Goal: Information Seeking & Learning: Learn about a topic

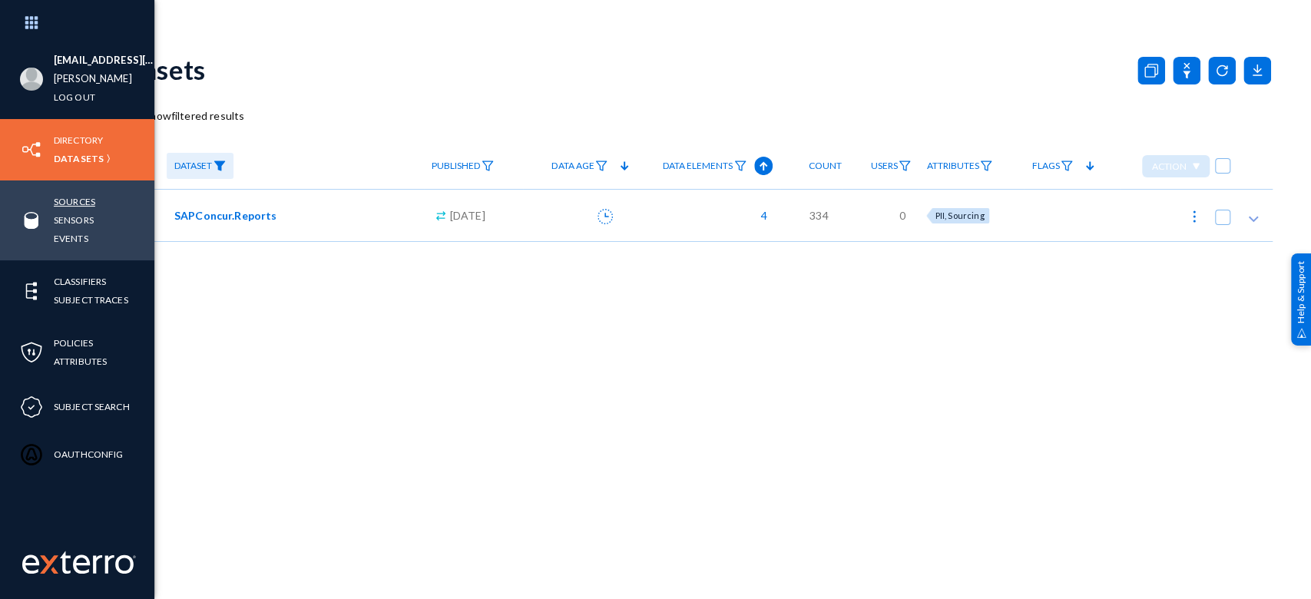
click at [78, 197] on link "Sources" at bounding box center [74, 202] width 41 height 18
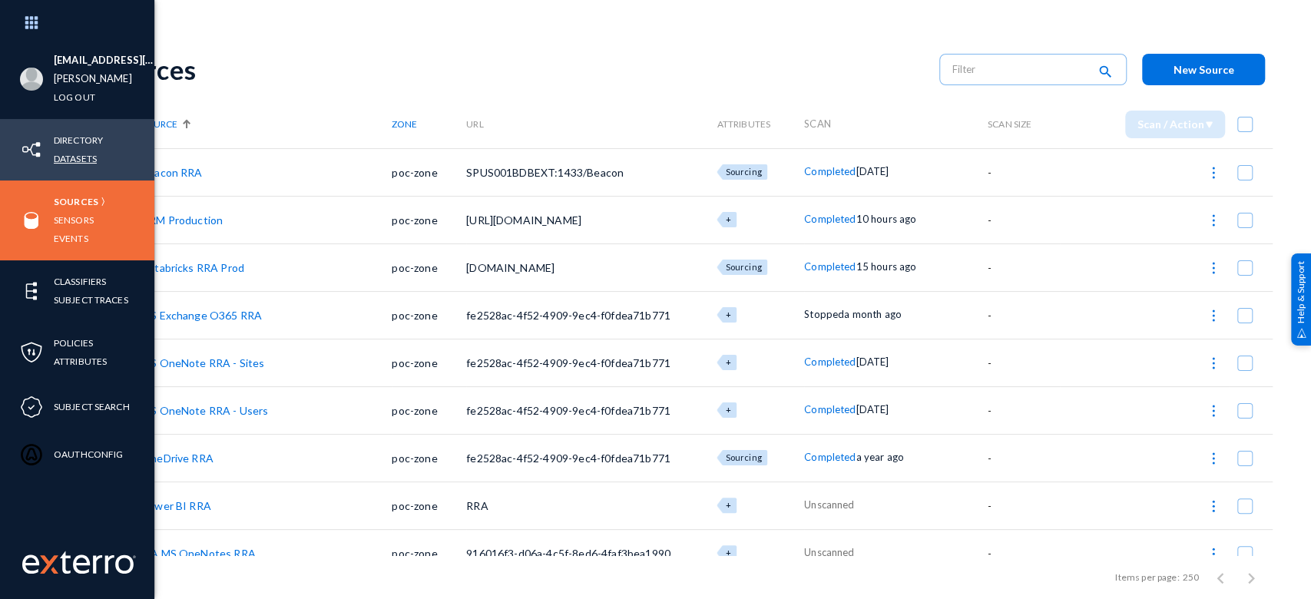
click at [86, 157] on link "Datasets" at bounding box center [75, 159] width 43 height 18
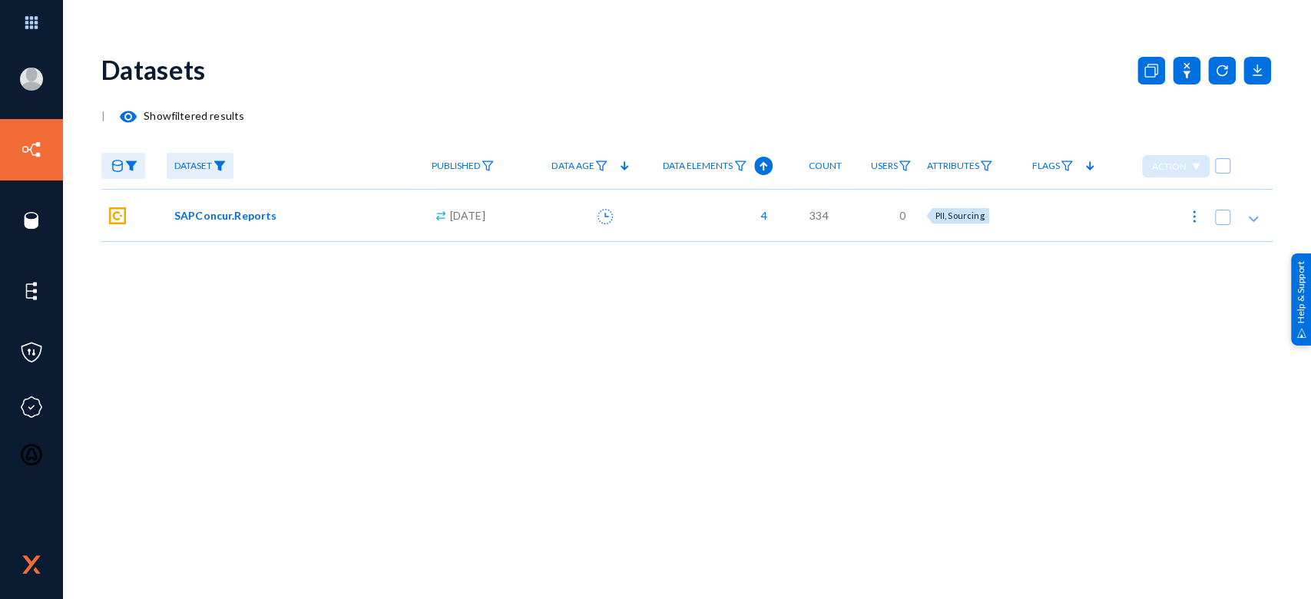
click at [121, 164] on icon at bounding box center [117, 166] width 11 height 12
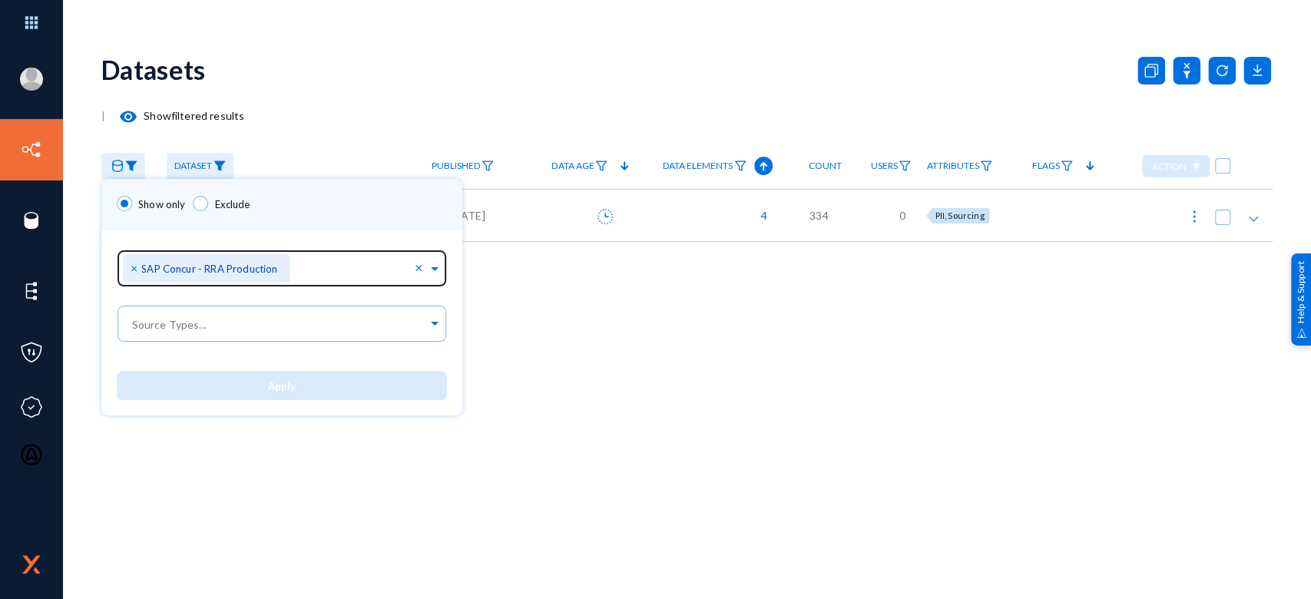
click at [135, 267] on span "×" at bounding box center [136, 267] width 11 height 15
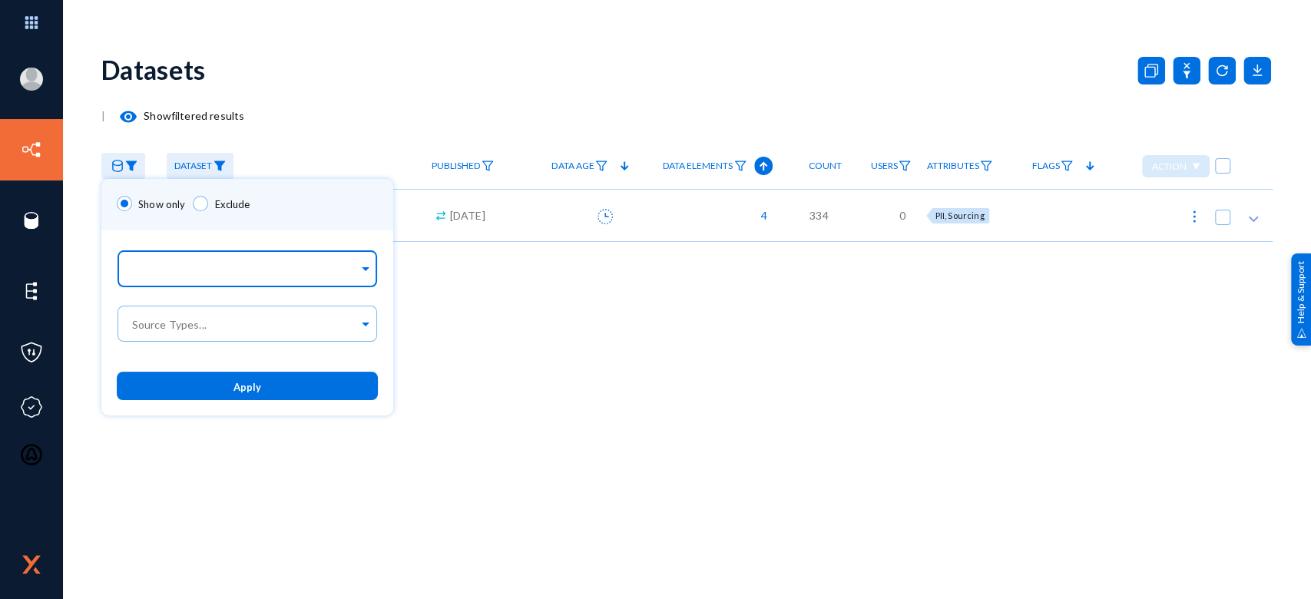
click at [193, 273] on input "text" at bounding box center [244, 270] width 230 height 15
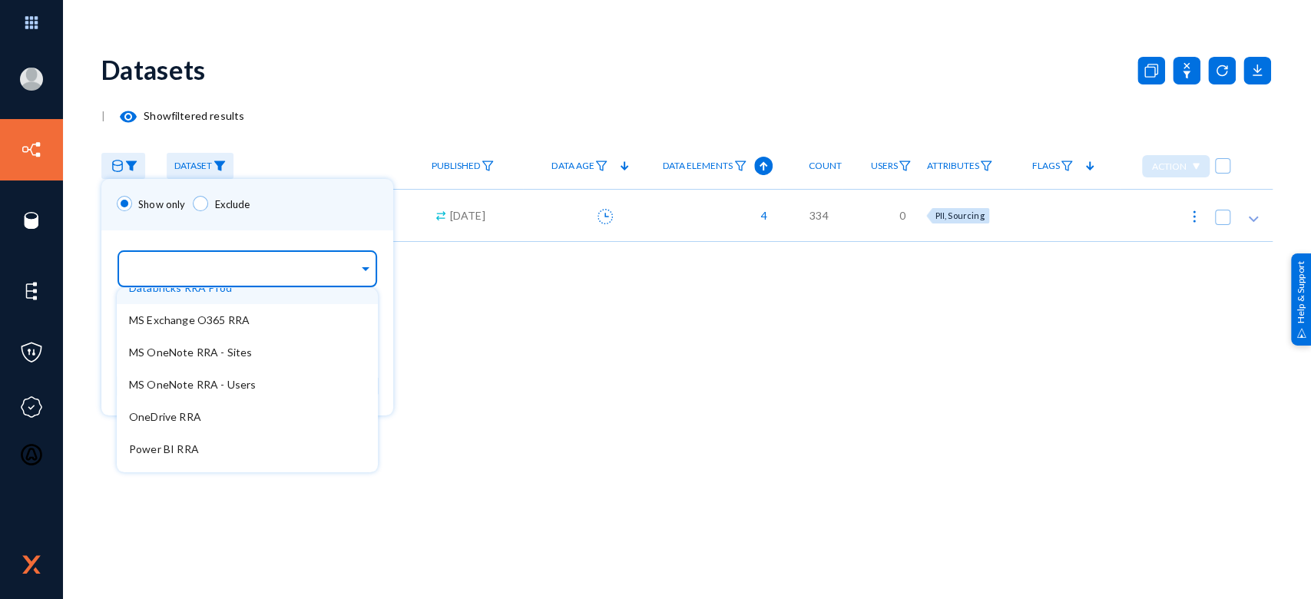
scroll to position [98, 0]
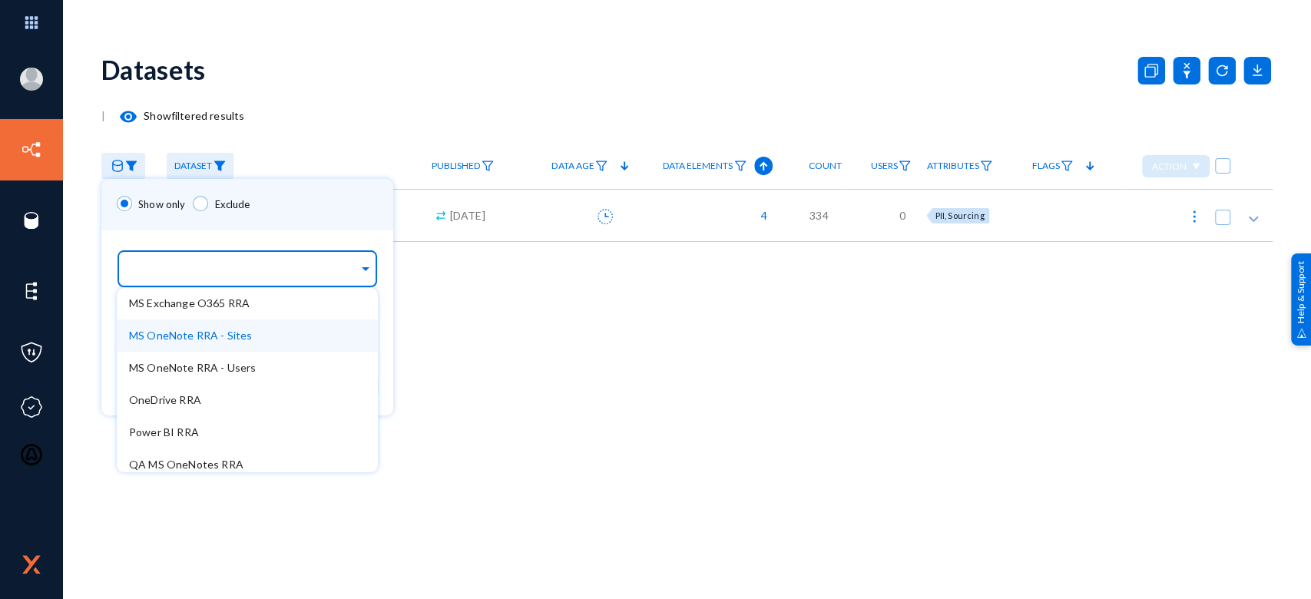
click at [273, 194] on div "Show only Exclude" at bounding box center [247, 204] width 292 height 51
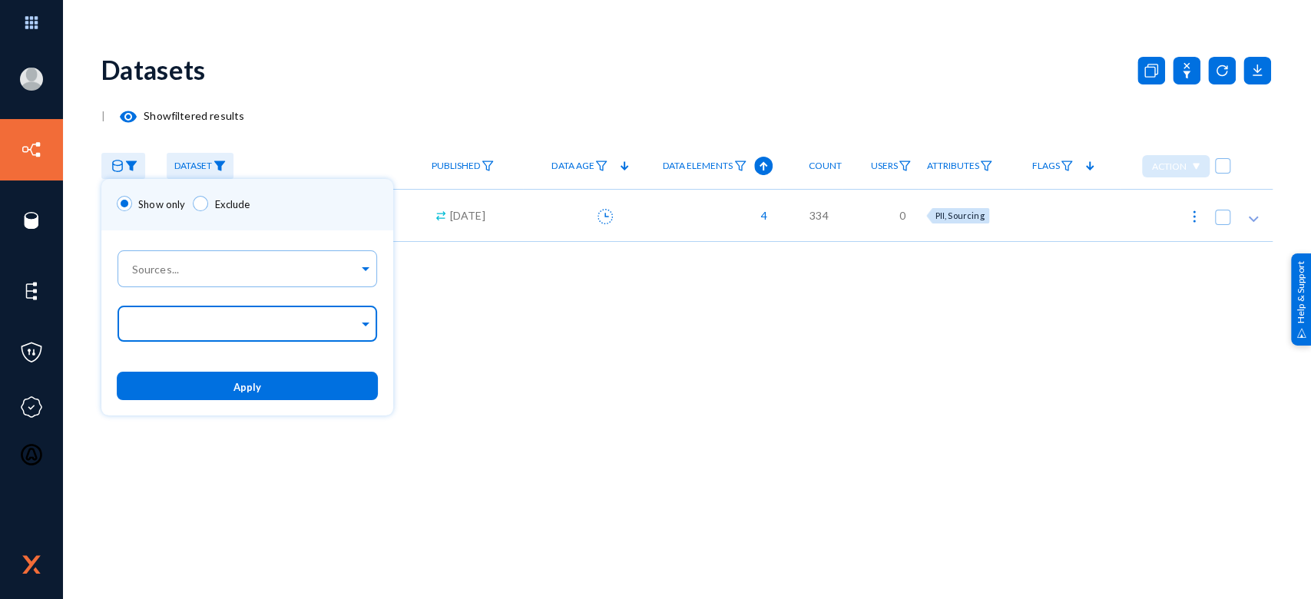
click at [254, 324] on input "text" at bounding box center [244, 326] width 230 height 15
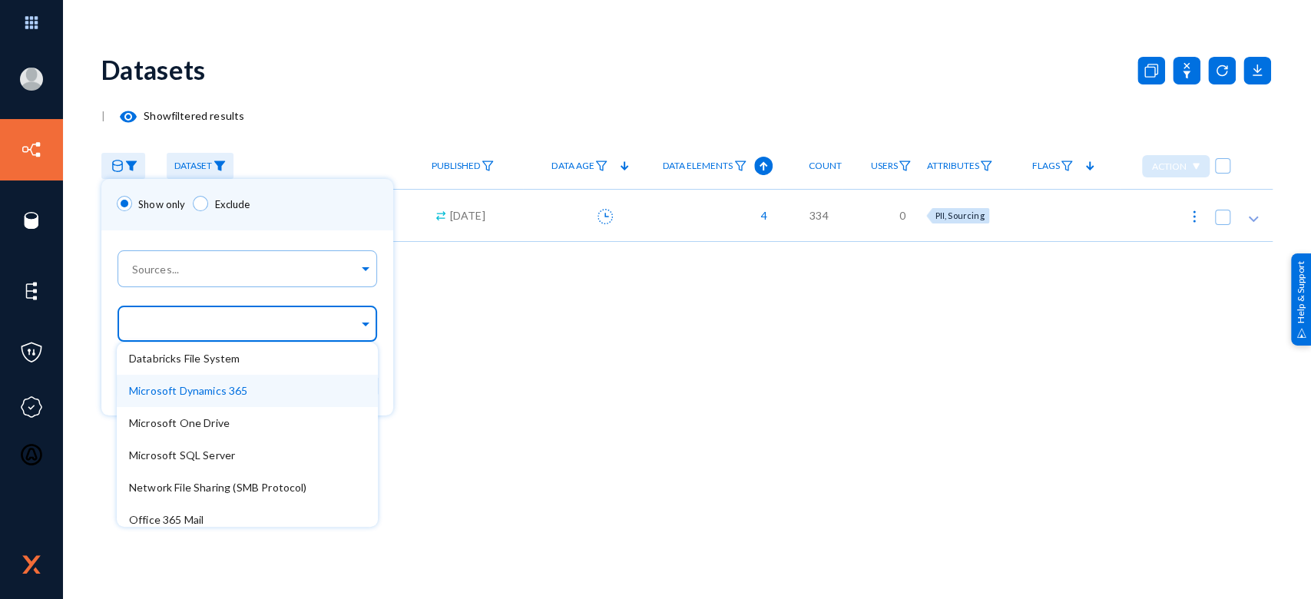
click at [217, 393] on span "Microsoft Dynamics 365" at bounding box center [188, 390] width 119 height 13
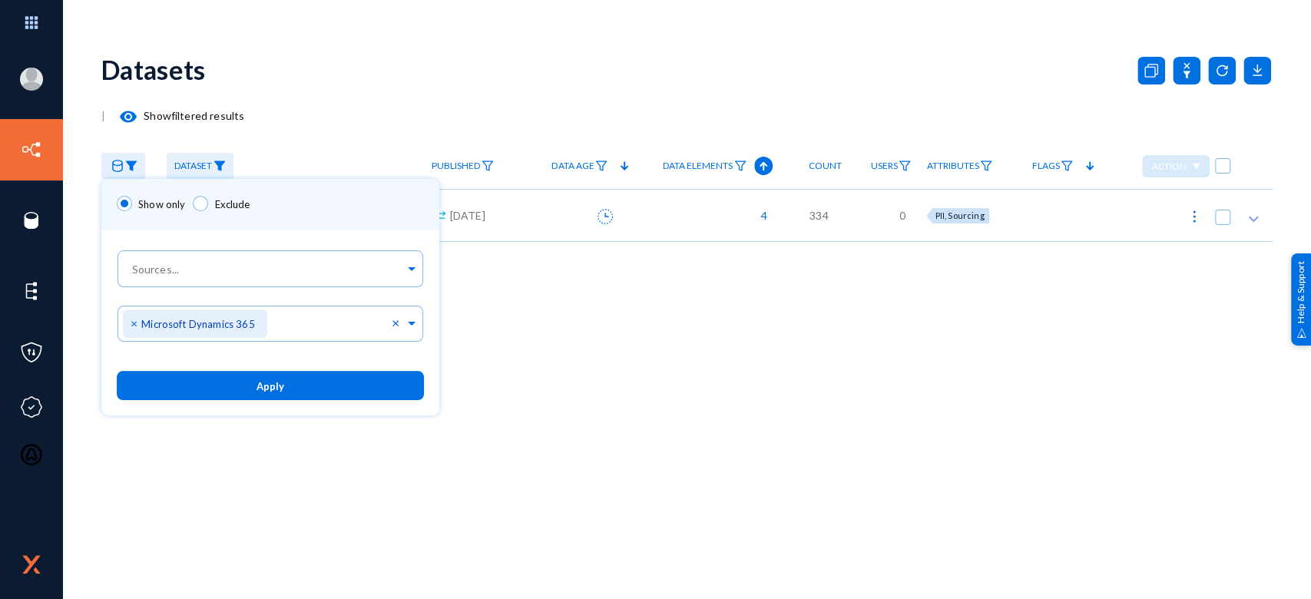
click at [303, 217] on div "Show only Exclude" at bounding box center [270, 204] width 338 height 51
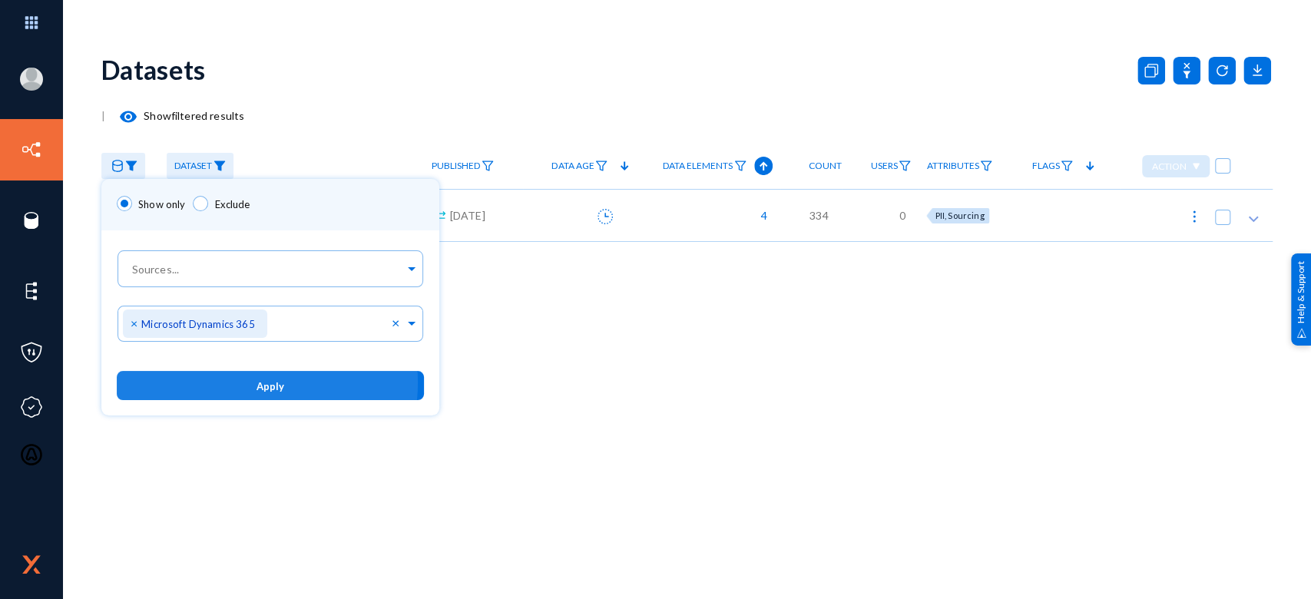
click at [244, 384] on button "Apply" at bounding box center [270, 385] width 307 height 28
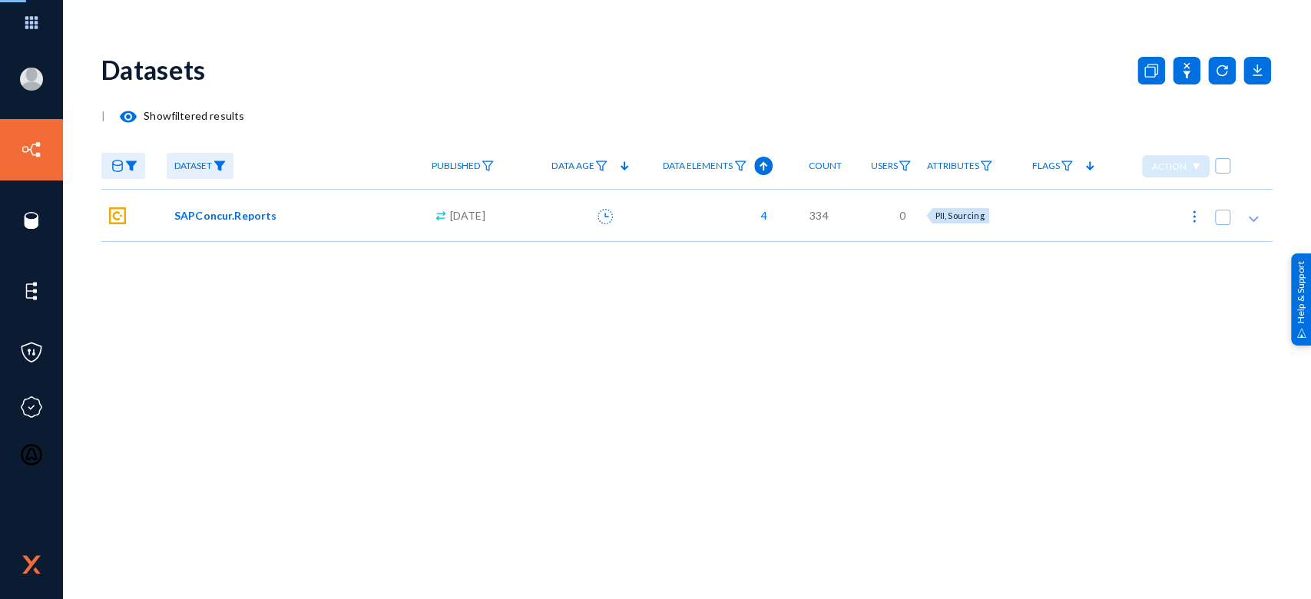
checkbox input "true"
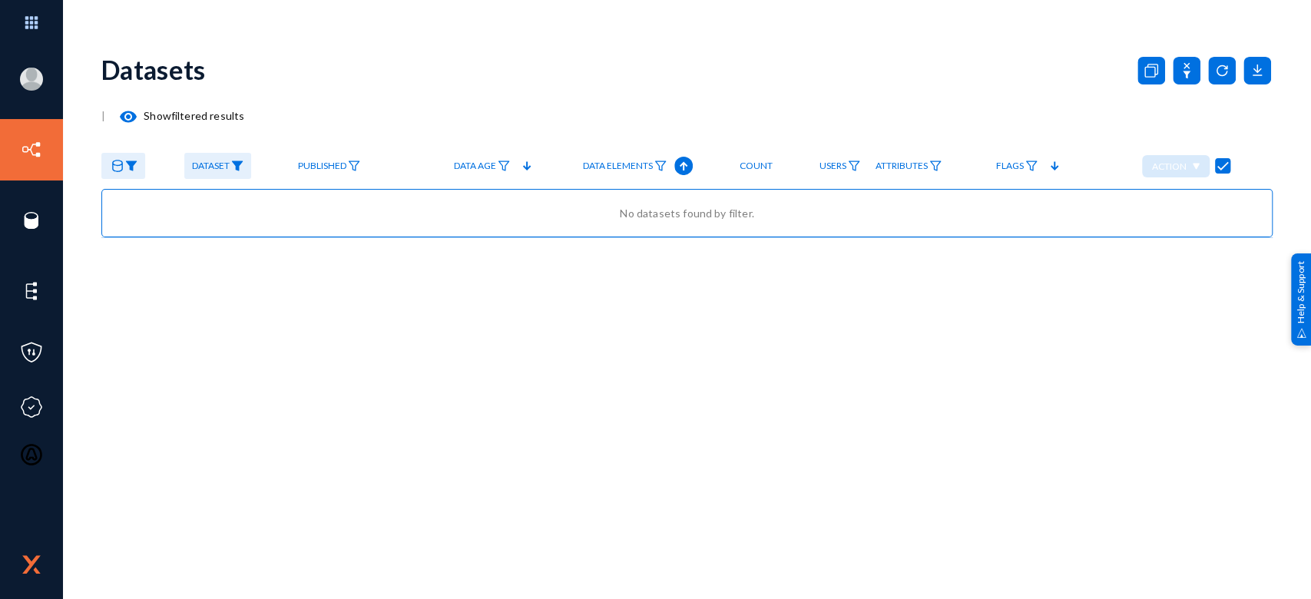
click at [213, 167] on span "Dataset" at bounding box center [211, 165] width 38 height 11
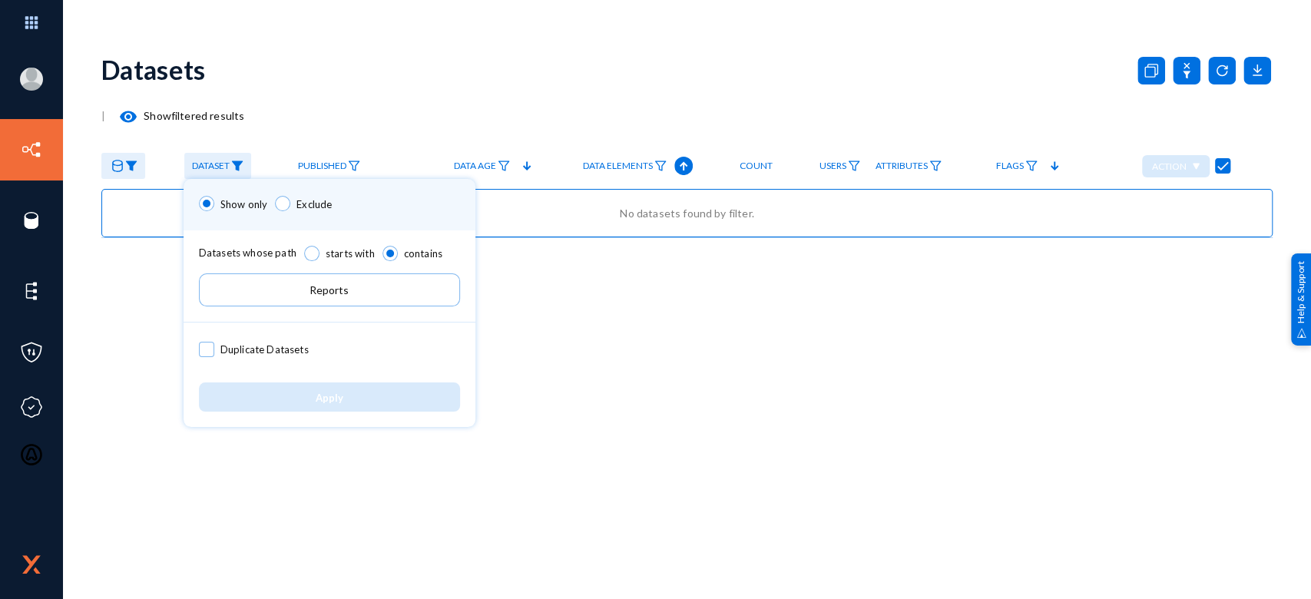
click at [338, 291] on input "Reports" at bounding box center [329, 289] width 261 height 33
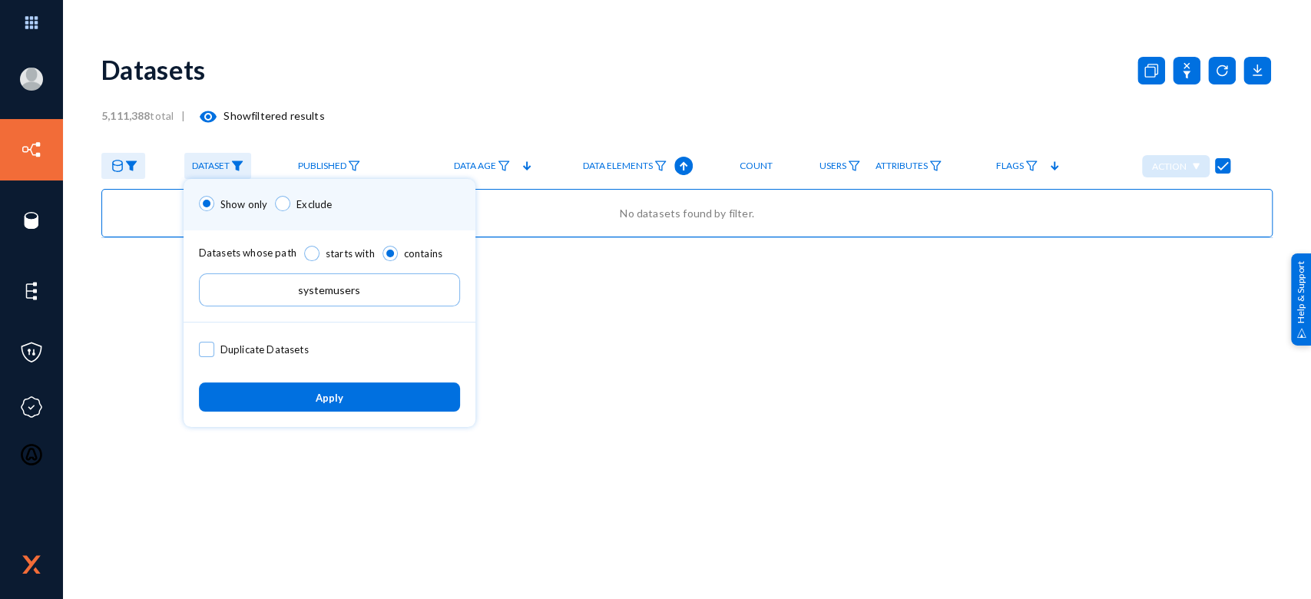
type input "systemusers"
click at [335, 392] on span "Apply" at bounding box center [330, 398] width 28 height 12
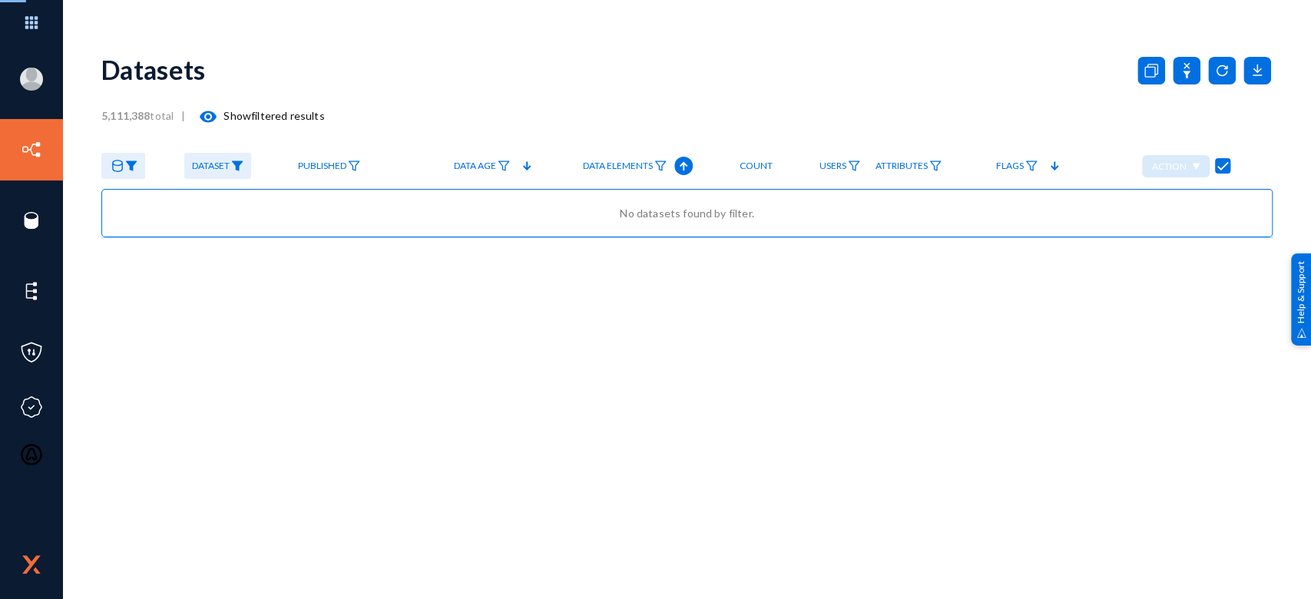
checkbox input "false"
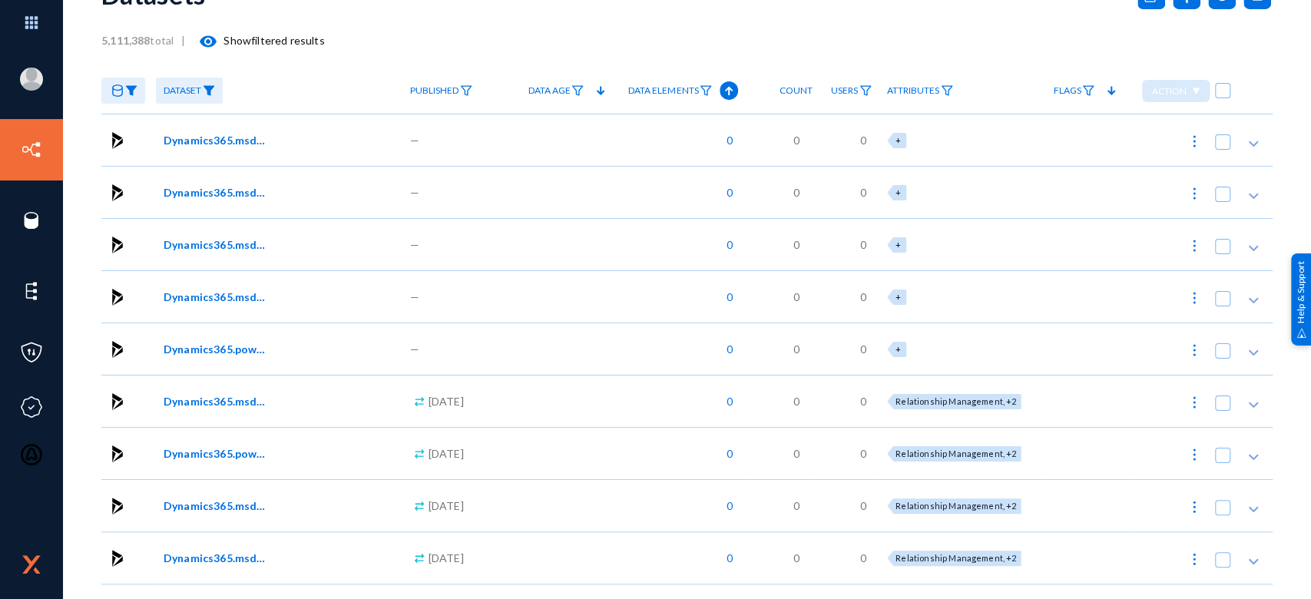
scroll to position [373, 0]
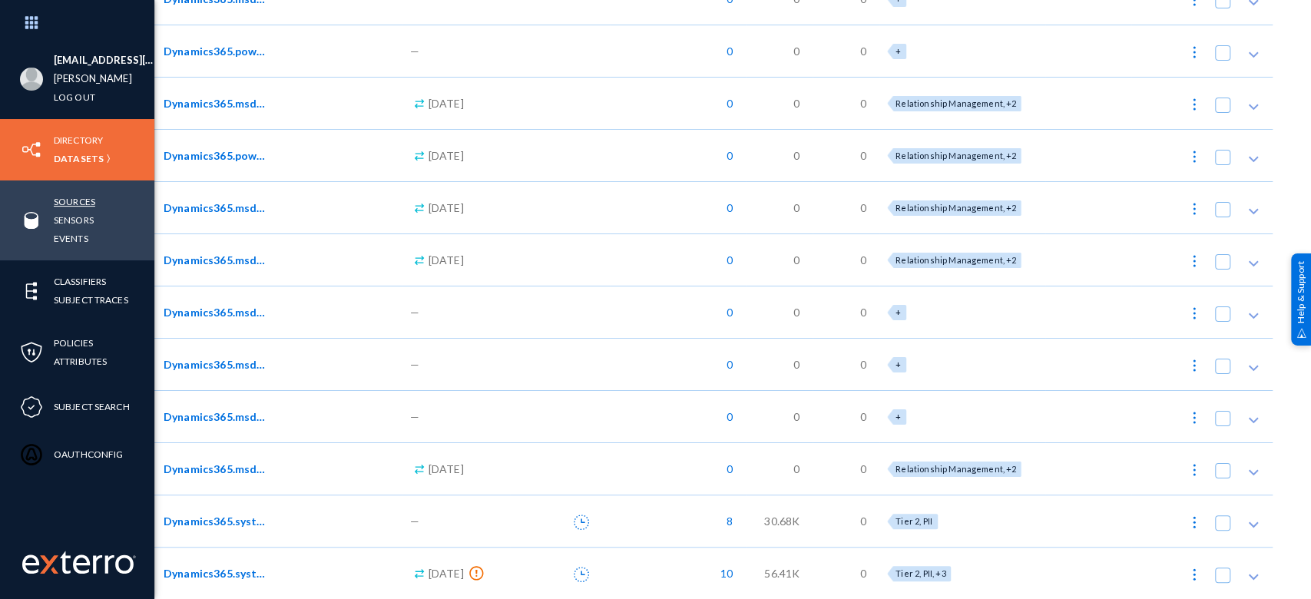
click at [63, 194] on link "Sources" at bounding box center [74, 202] width 41 height 18
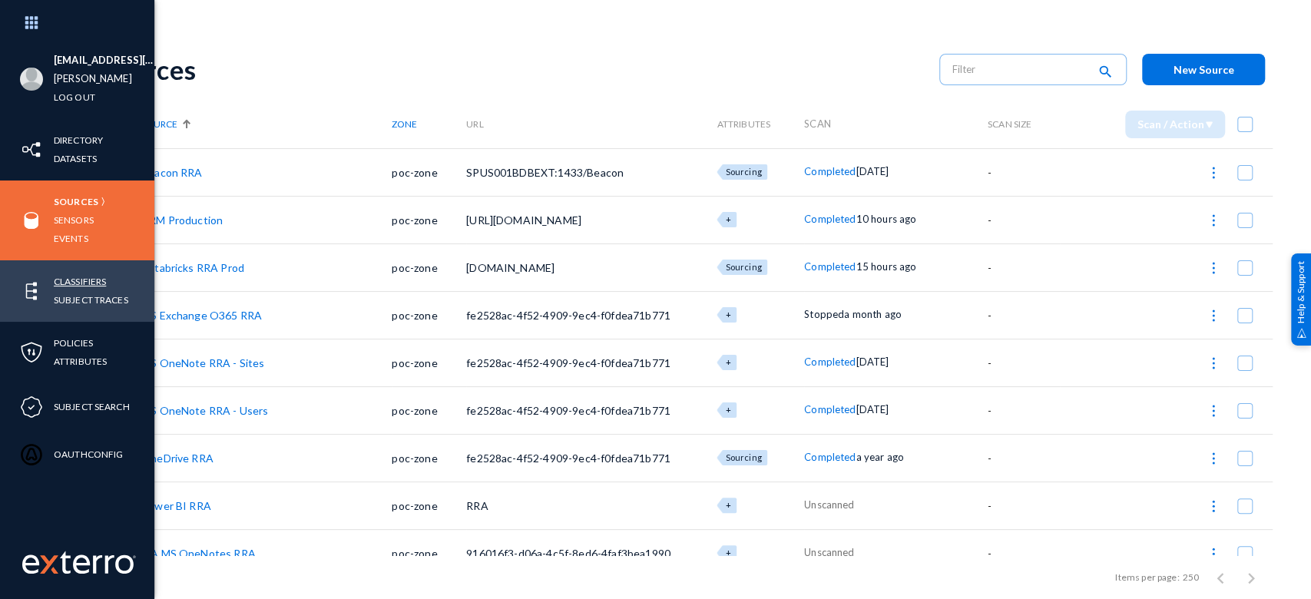
click at [71, 283] on link "Classifiers" at bounding box center [80, 282] width 52 height 18
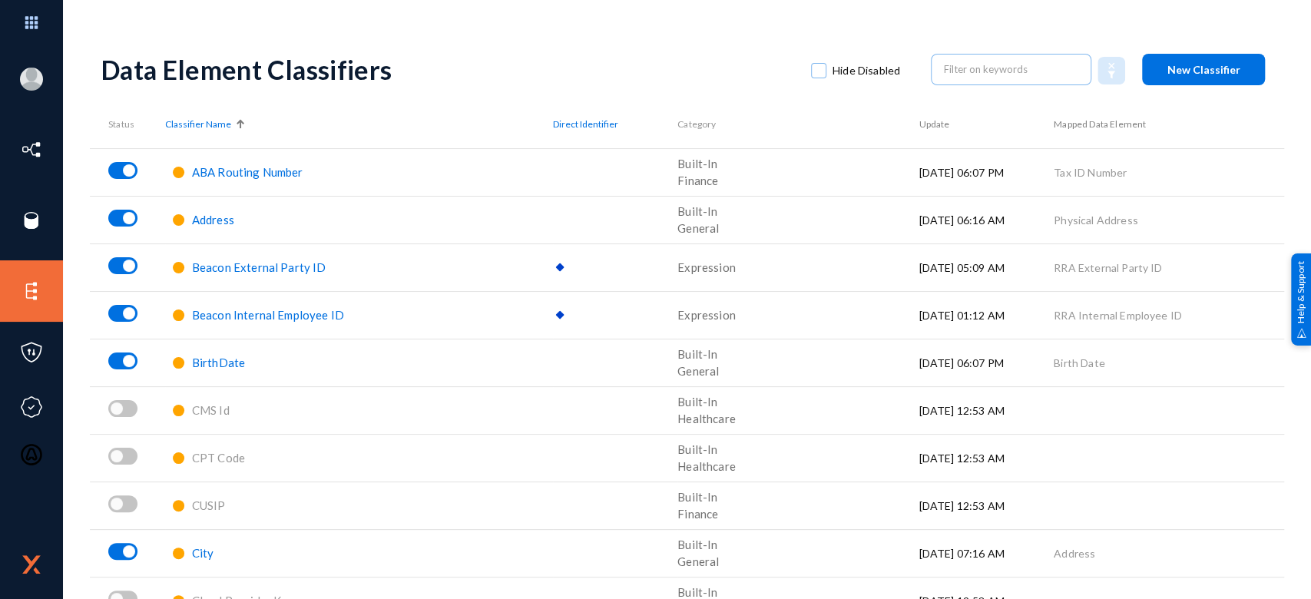
click at [814, 63] on span at bounding box center [818, 70] width 15 height 15
checkbox input "true"
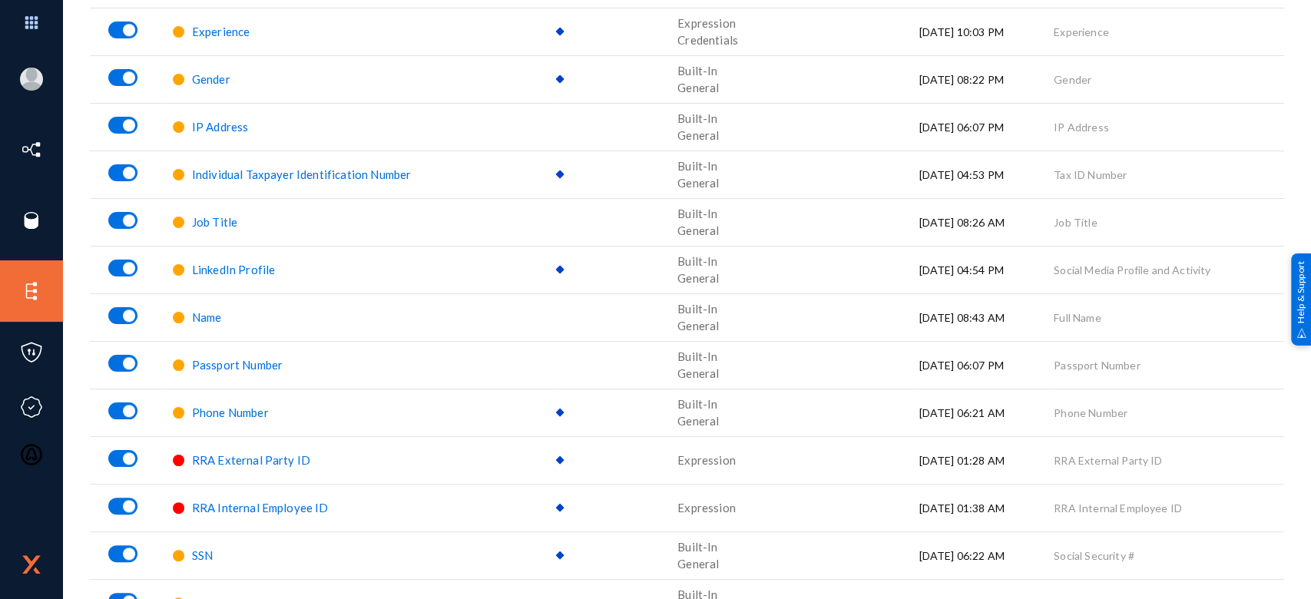
scroll to position [758, 0]
click at [205, 319] on span "Name" at bounding box center [207, 319] width 30 height 14
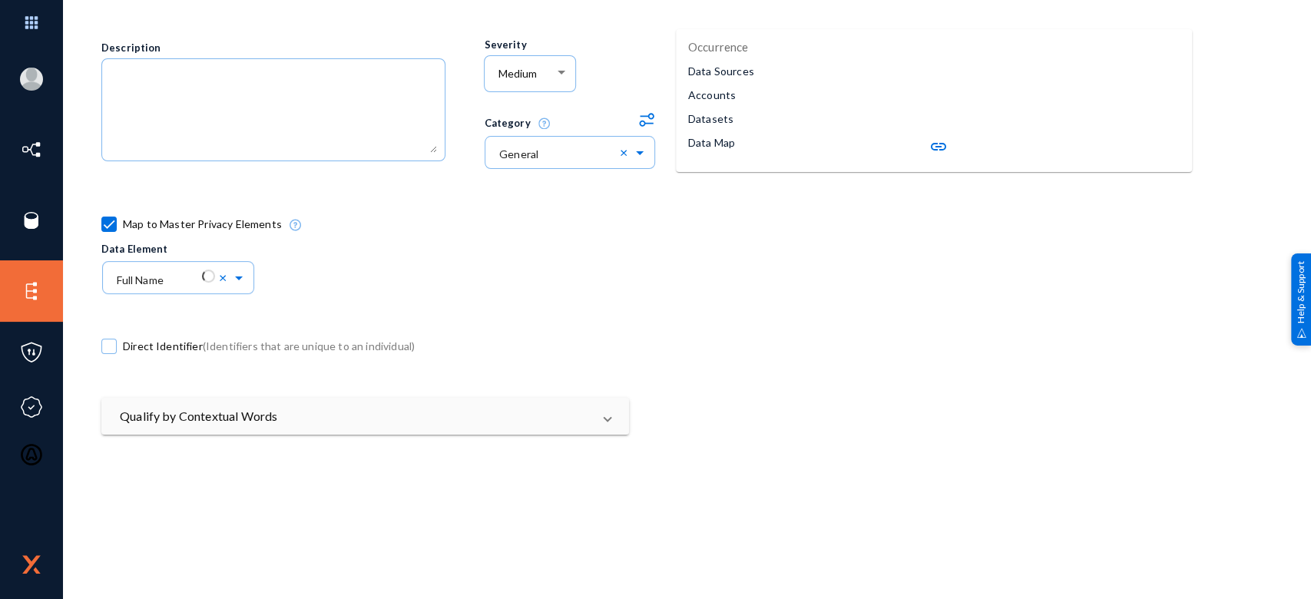
scroll to position [213, 0]
click at [569, 412] on mat-panel-title "Qualify by Contextual Words" at bounding box center [356, 415] width 472 height 18
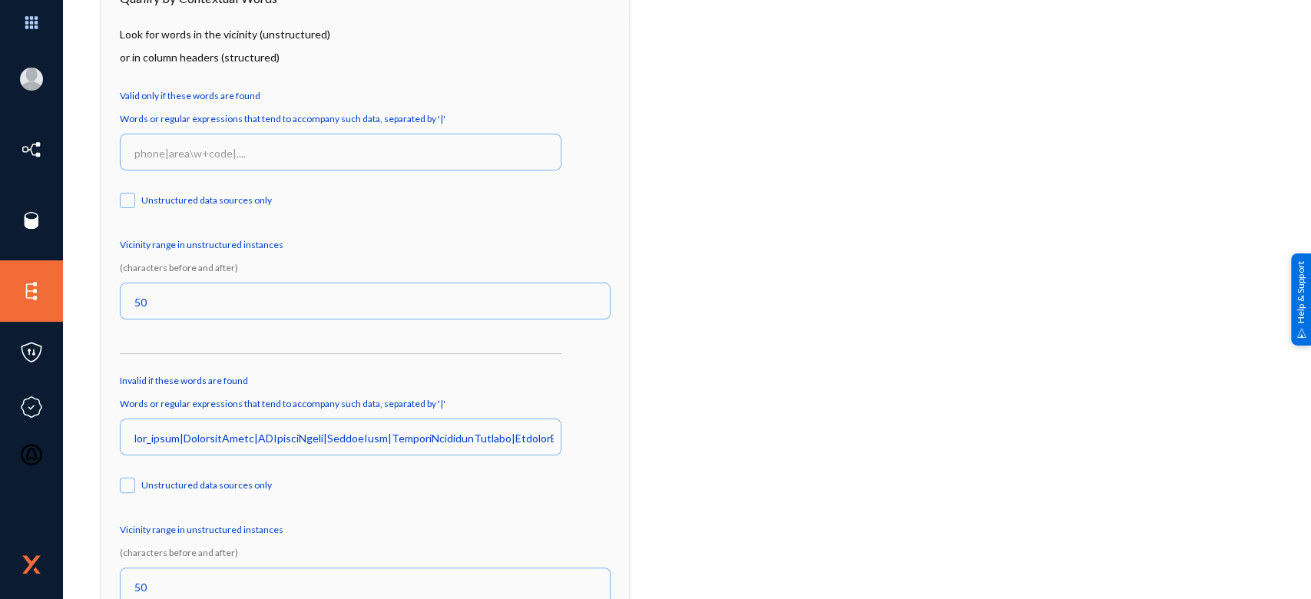
scroll to position [639, 0]
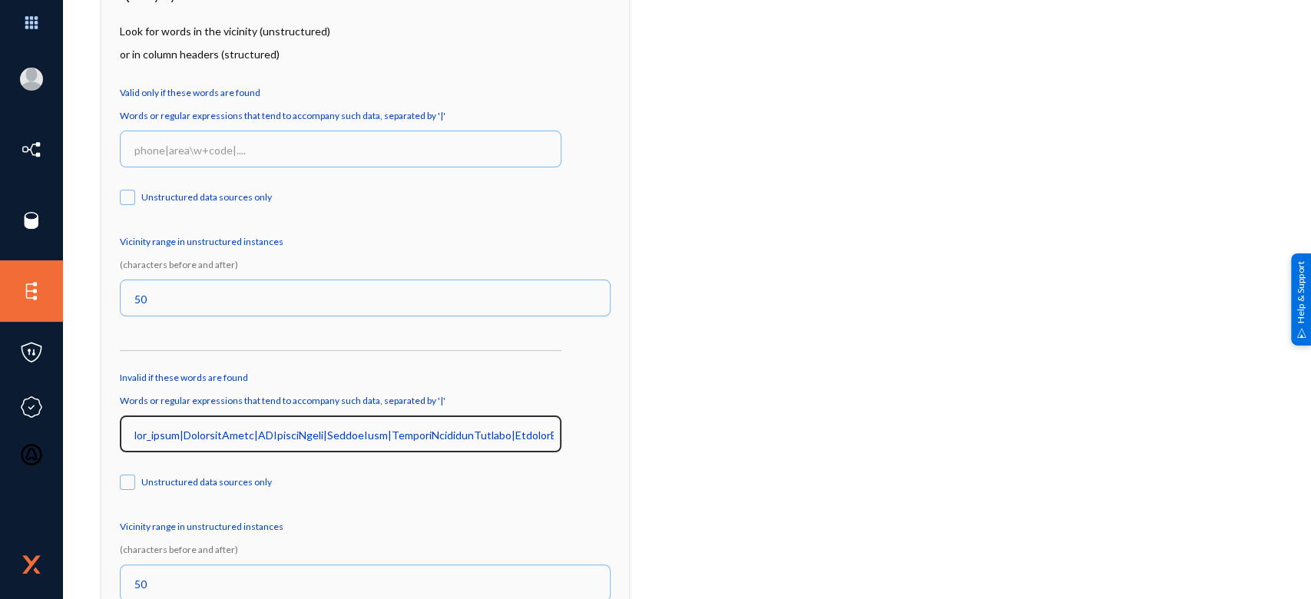
click at [382, 433] on input at bounding box center [343, 435] width 419 height 14
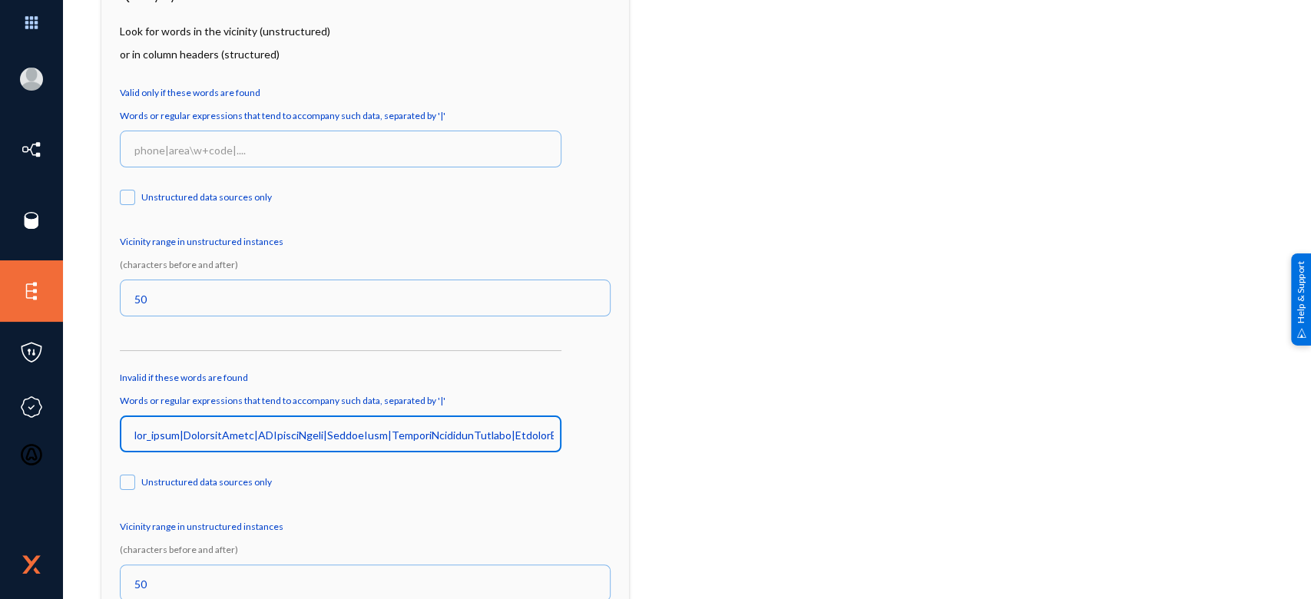
scroll to position [0, 0]
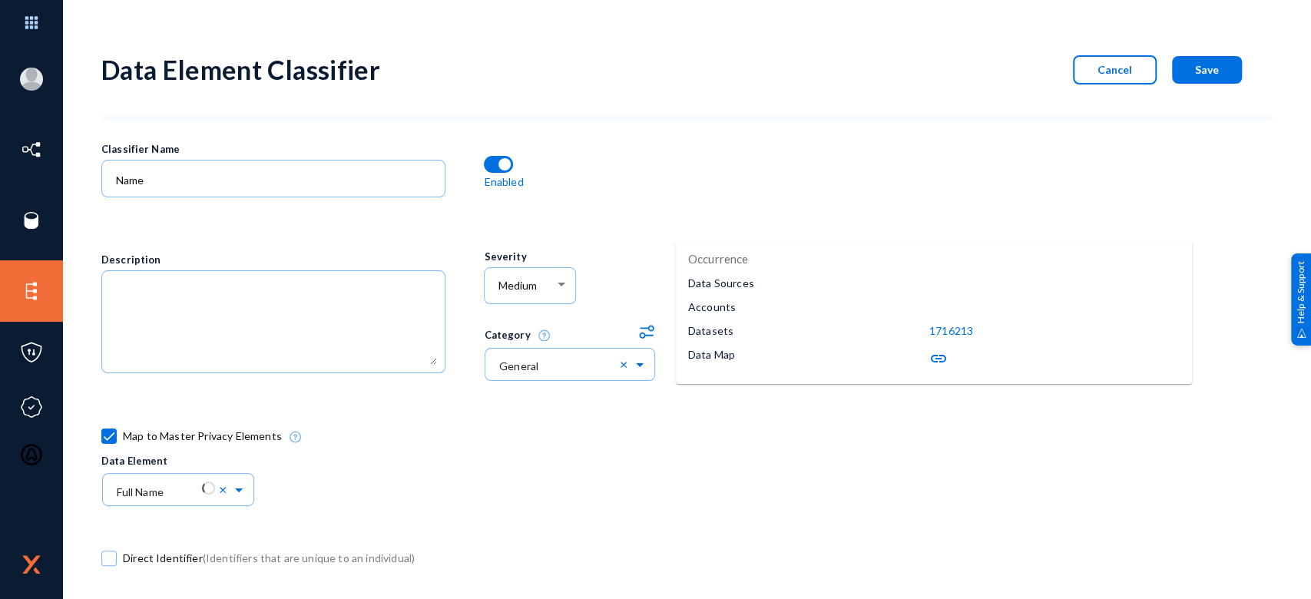
click at [1097, 71] on span "Cancel" at bounding box center [1114, 69] width 35 height 13
